Goal: Task Accomplishment & Management: Use online tool/utility

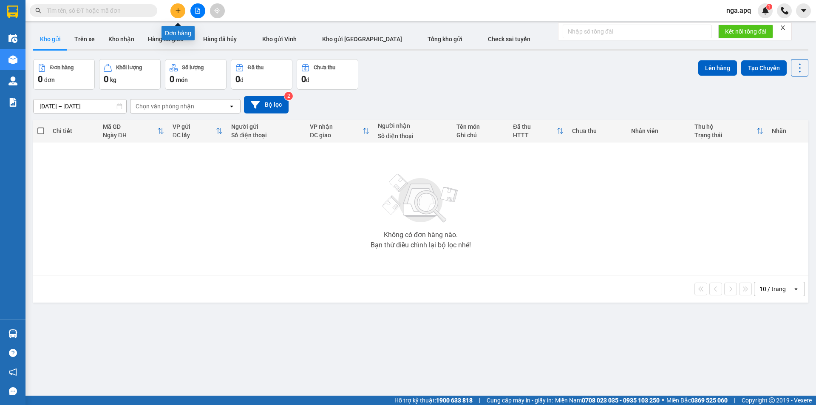
click at [181, 10] on button at bounding box center [177, 10] width 15 height 15
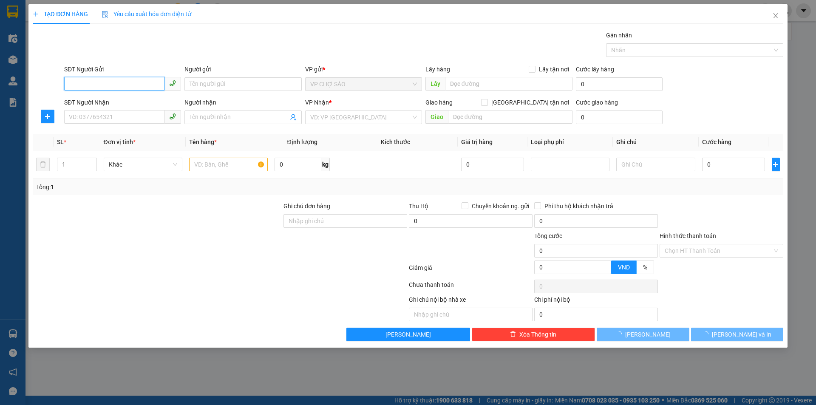
click at [71, 86] on input "SĐT Người Gửi" at bounding box center [114, 84] width 100 height 14
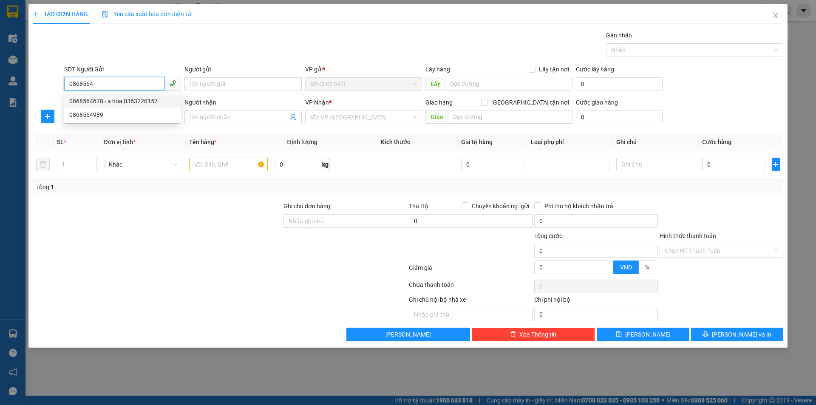
click at [90, 102] on div "0868564678 - a hòa 0363220157" at bounding box center [122, 100] width 107 height 9
type input "0868564678"
type input "a hòa 0363220157"
type input "0868564678"
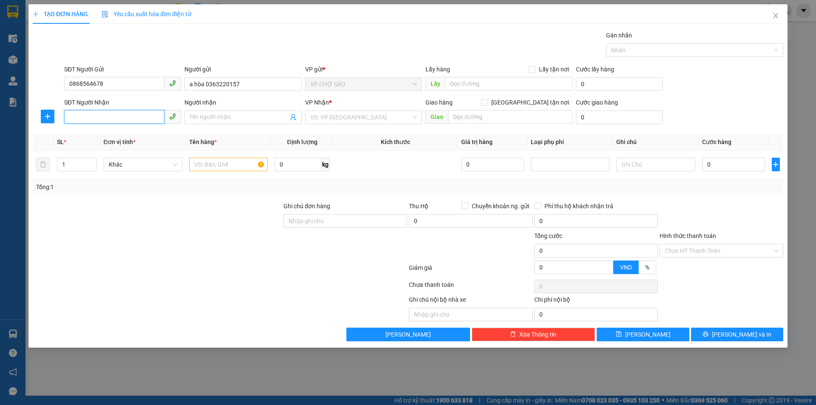
click at [85, 117] on input "SĐT Người Nhận" at bounding box center [114, 117] width 100 height 14
click at [84, 131] on div "0986684490 - thuyến" at bounding box center [122, 134] width 107 height 9
type input "0986684490"
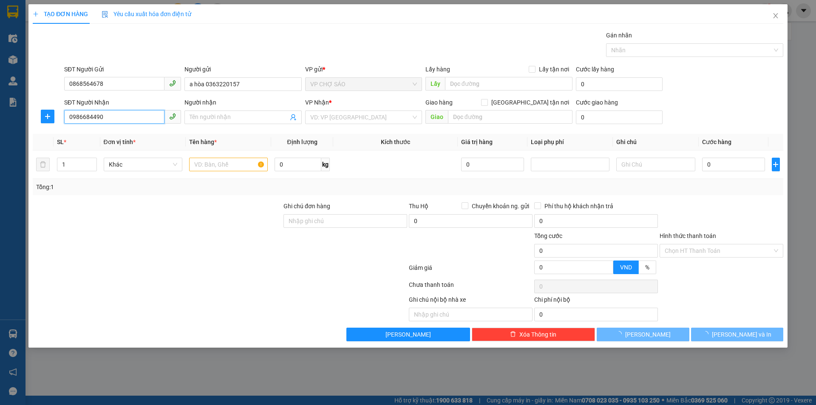
type input "thuyến"
checkbox input "true"
type input "bến xe nước ngầm"
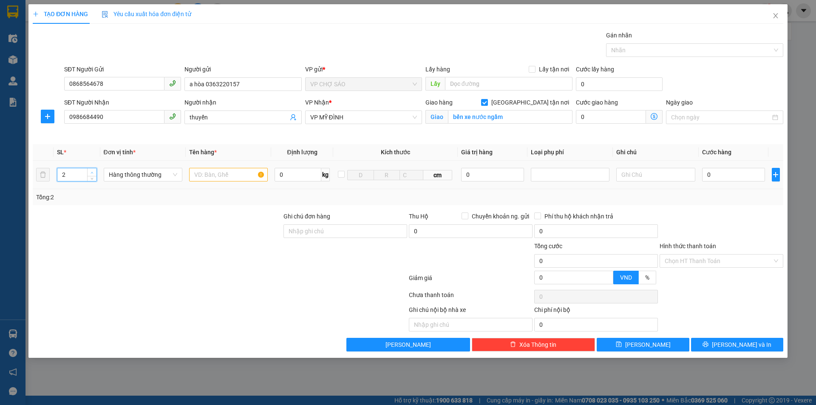
click at [91, 171] on icon "up" at bounding box center [91, 172] width 3 height 3
type input "10"
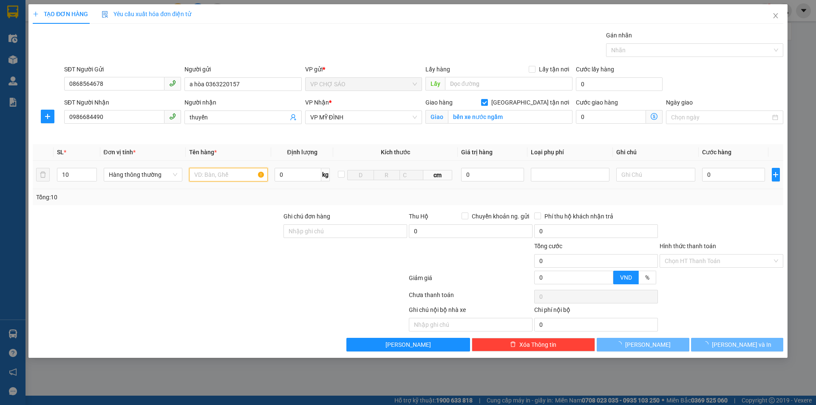
click at [195, 175] on input "text" at bounding box center [228, 175] width 79 height 14
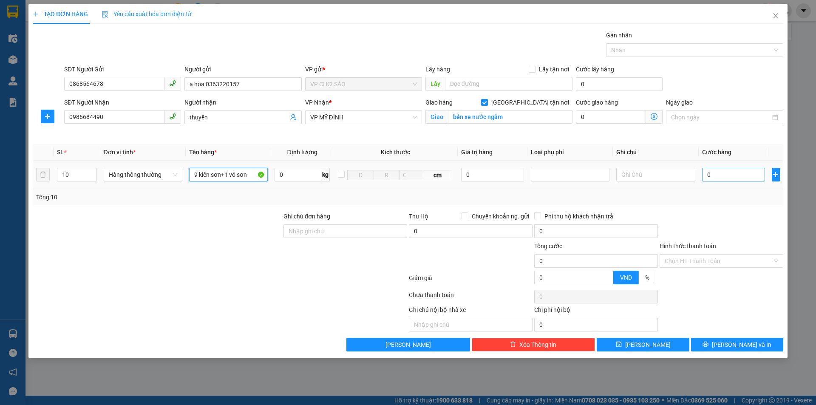
type input "9 kiên sơn+1 vỏ sơn"
click at [712, 172] on input "0" at bounding box center [733, 175] width 63 height 14
type input "3"
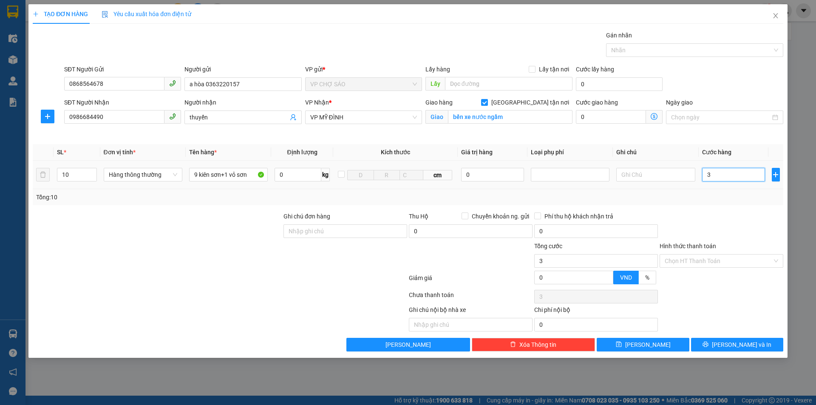
type input "30"
type input "300"
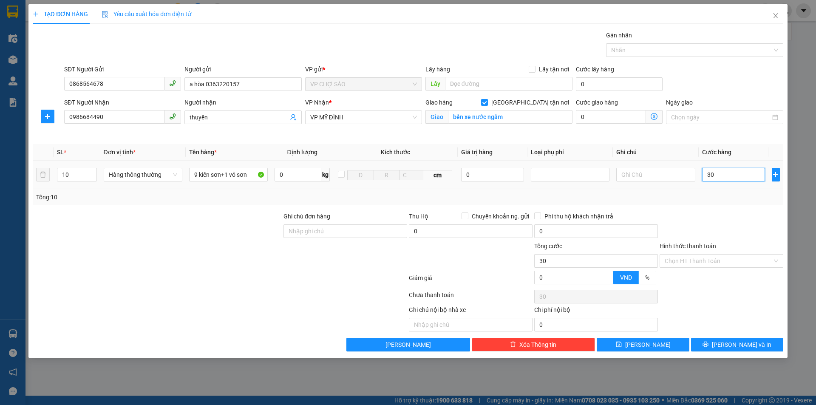
type input "300"
type input "3.000"
type input "30.000"
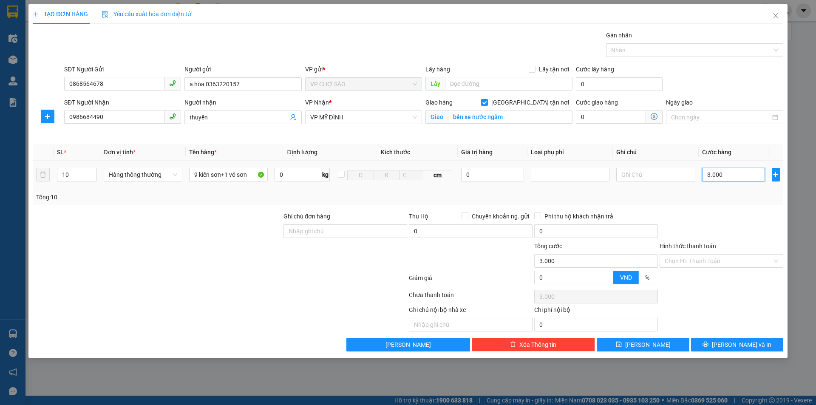
type input "30.000"
type input "300.000"
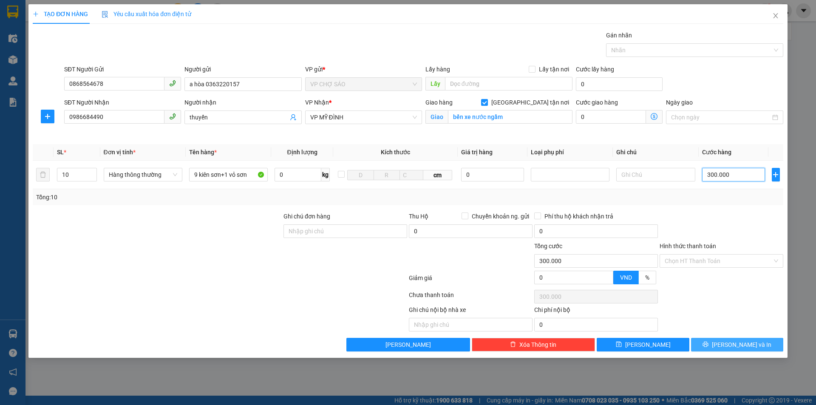
type input "300.000"
click at [741, 349] on span "[PERSON_NAME] và In" at bounding box center [741, 344] width 59 height 9
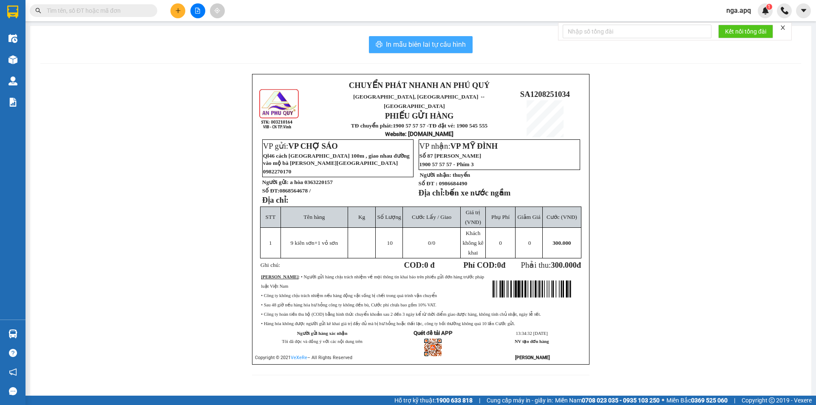
click at [396, 40] on span "In mẫu biên lai tự cấu hình" at bounding box center [426, 44] width 80 height 11
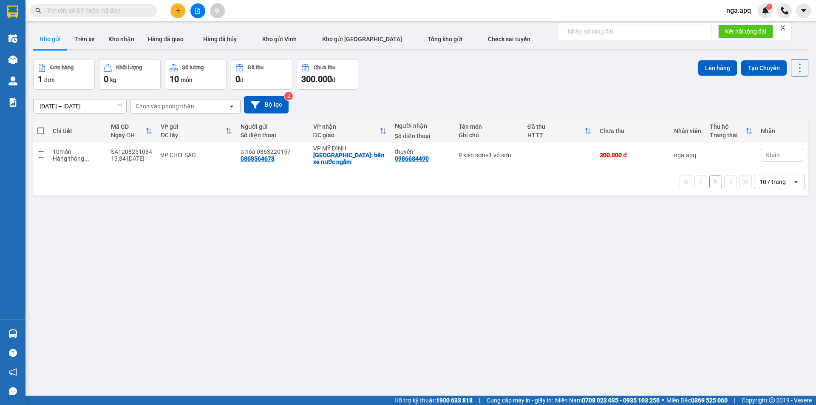
click at [39, 128] on span at bounding box center [40, 130] width 7 height 7
click at [41, 127] on input "checkbox" at bounding box center [41, 127] width 0 height 0
checkbox input "true"
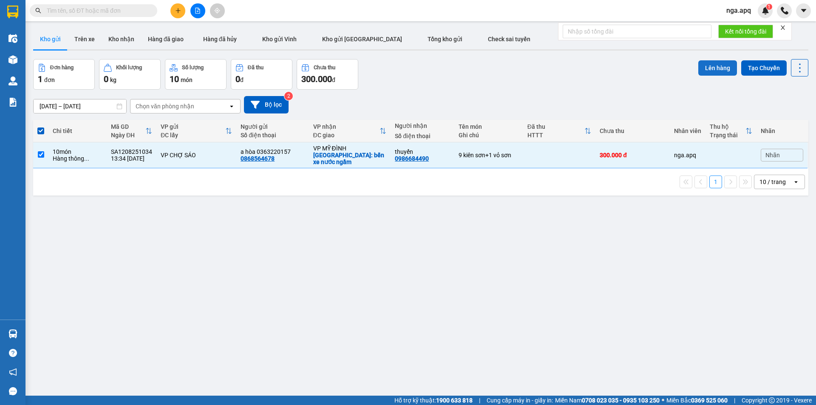
click at [704, 68] on button "Lên hàng" at bounding box center [717, 67] width 39 height 15
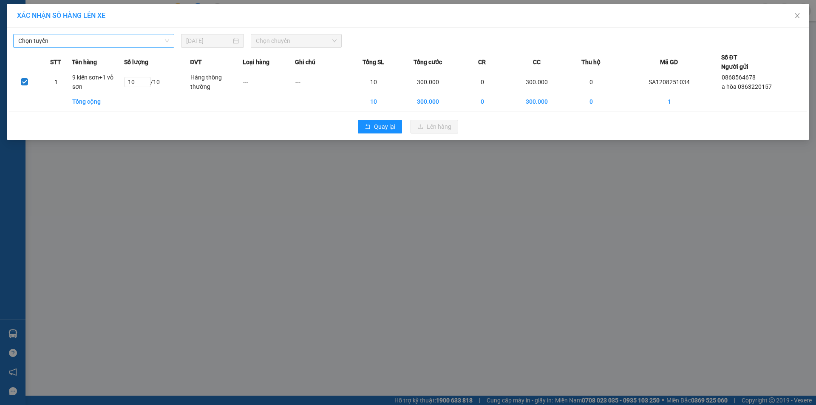
click at [35, 40] on span "Chọn tuyến" at bounding box center [93, 40] width 151 height 13
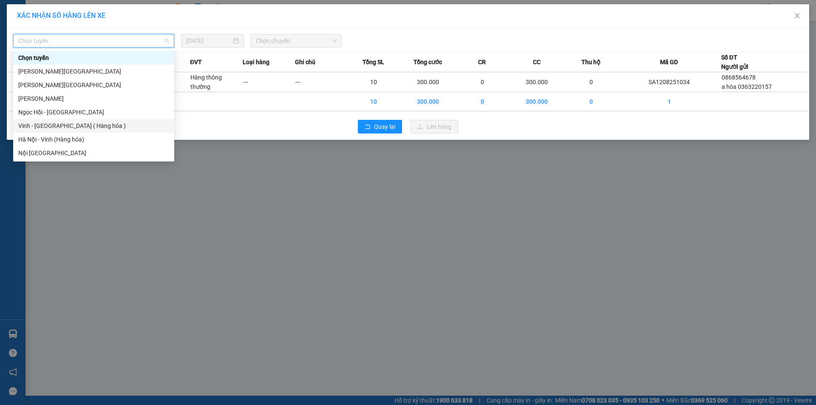
click at [22, 124] on div "Vinh - [GEOGRAPHIC_DATA] ( Hàng hóa )" at bounding box center [93, 125] width 151 height 9
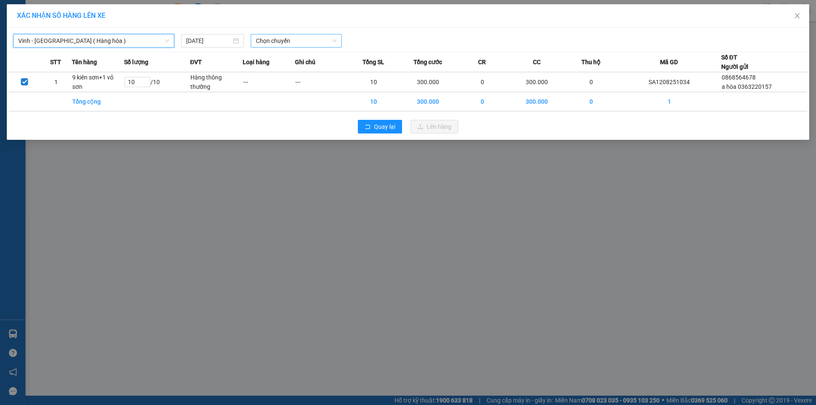
click at [290, 41] on span "Chọn chuyến" at bounding box center [296, 40] width 81 height 13
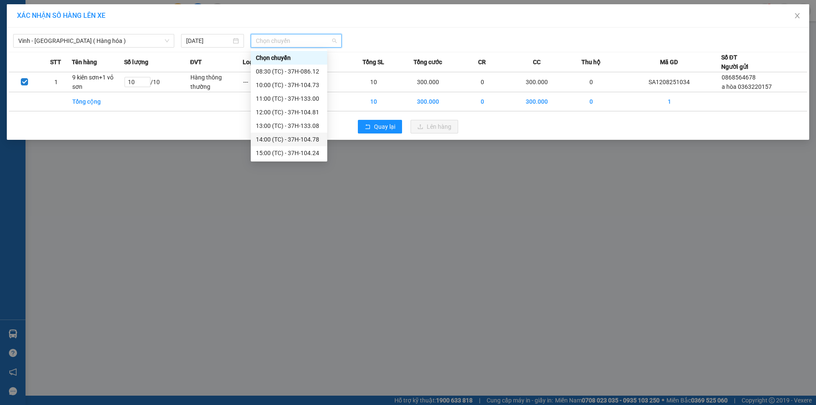
scroll to position [14, 0]
click at [275, 137] on div "15:00 (TC) - 37H-104.24" at bounding box center [289, 139] width 66 height 9
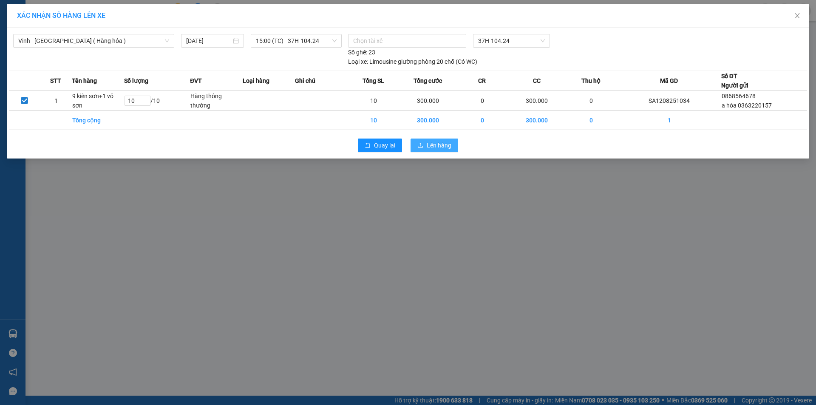
click at [431, 141] on span "Lên hàng" at bounding box center [439, 145] width 25 height 9
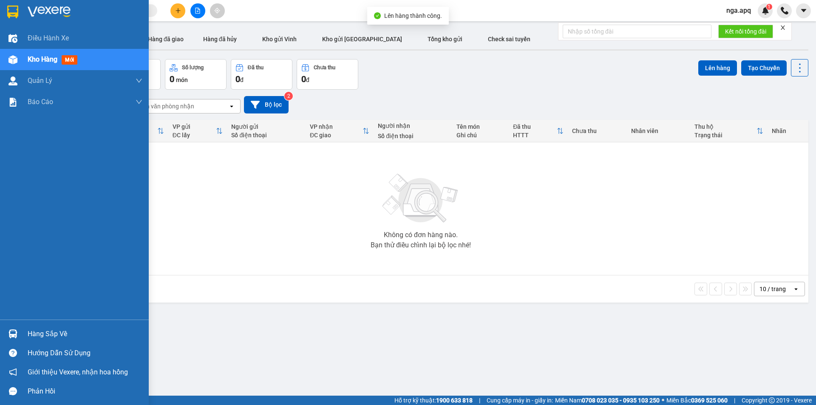
click at [11, 330] on img at bounding box center [12, 333] width 9 height 9
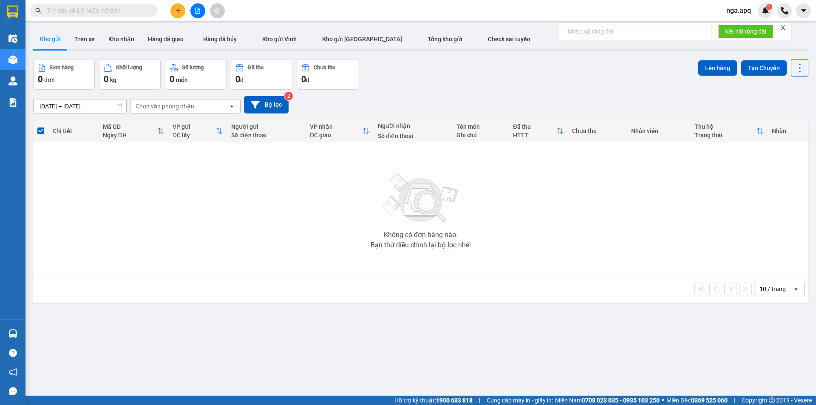
click at [624, 191] on section "Kết quả tìm kiếm ( 0 ) Bộ lọc No Data nga.apq 1 Điều hành xe Kho hàng mới Quản …" at bounding box center [408, 202] width 816 height 405
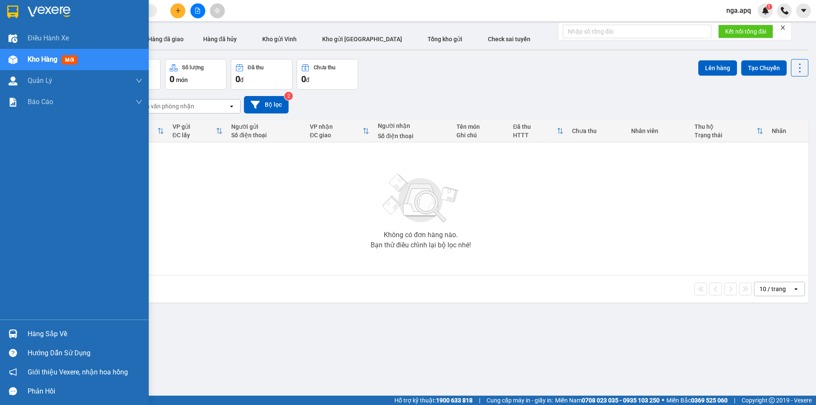
click at [16, 334] on img at bounding box center [12, 333] width 9 height 9
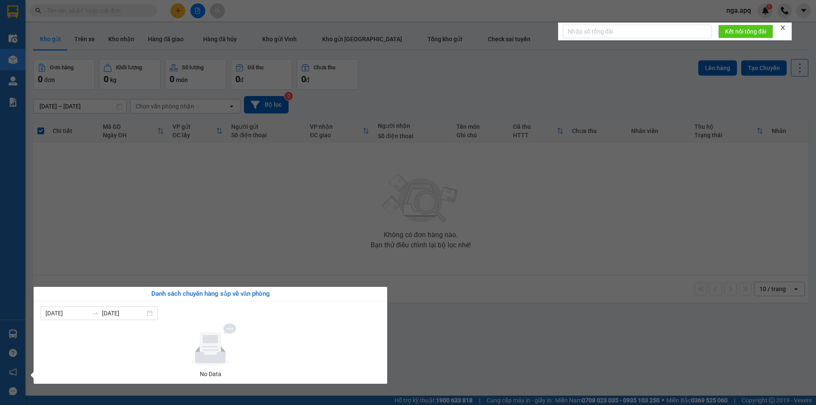
click at [585, 229] on section "Kết quả tìm kiếm ( 0 ) Bộ lọc No Data nga.apq 1 Điều hành xe Kho hàng mới Quản …" at bounding box center [408, 202] width 816 height 405
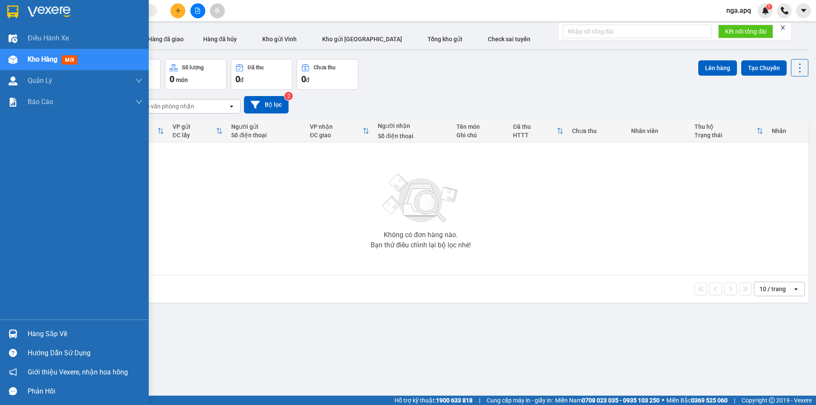
click at [13, 329] on img at bounding box center [12, 333] width 9 height 9
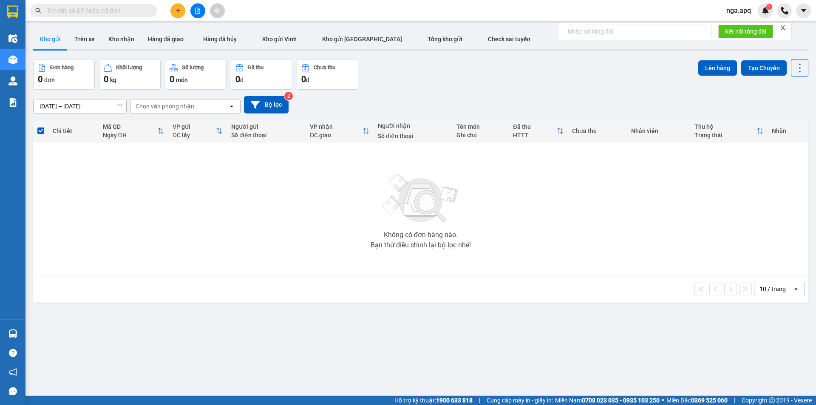
click at [588, 240] on section "Kết quả tìm kiếm ( 0 ) Bộ lọc No Data nga.apq 1 Điều hành xe Kho hàng mới Quản …" at bounding box center [408, 202] width 816 height 405
